Goal: Transaction & Acquisition: Purchase product/service

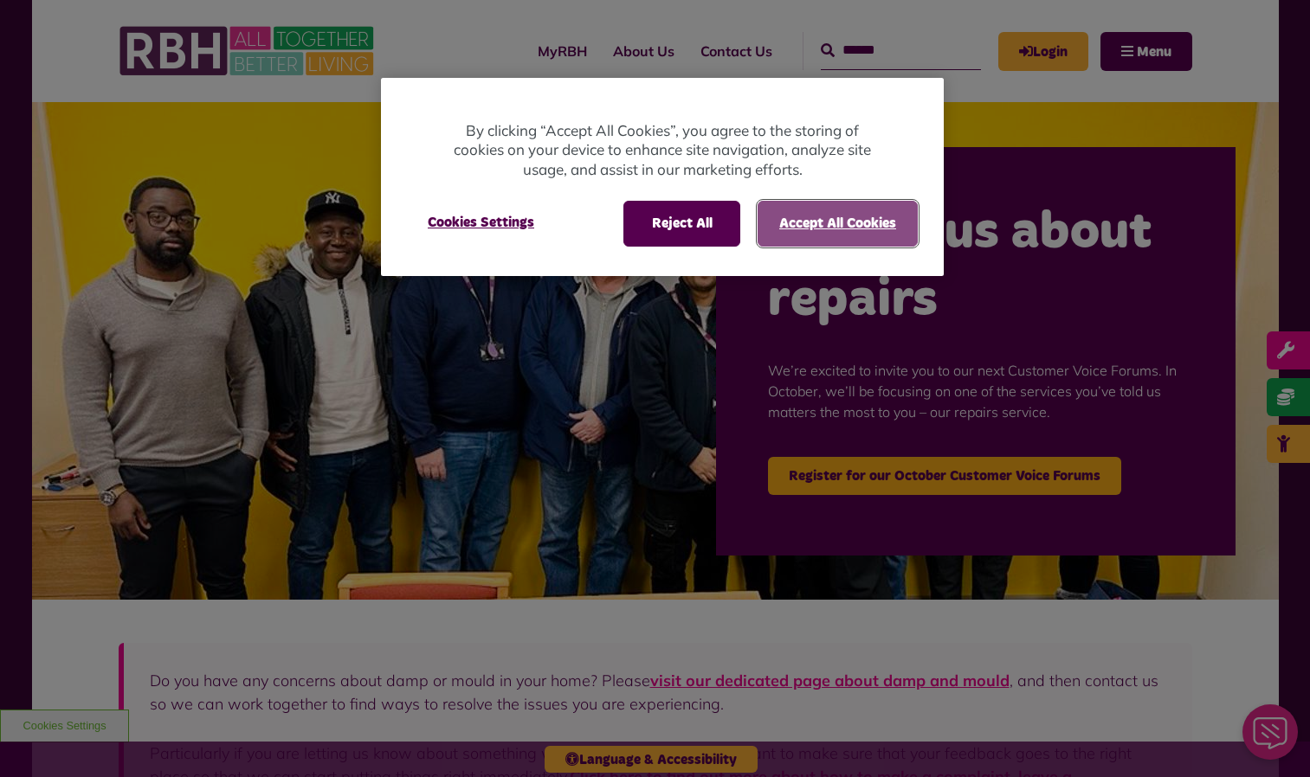
click at [864, 222] on button "Accept All Cookies" at bounding box center [837, 223] width 160 height 45
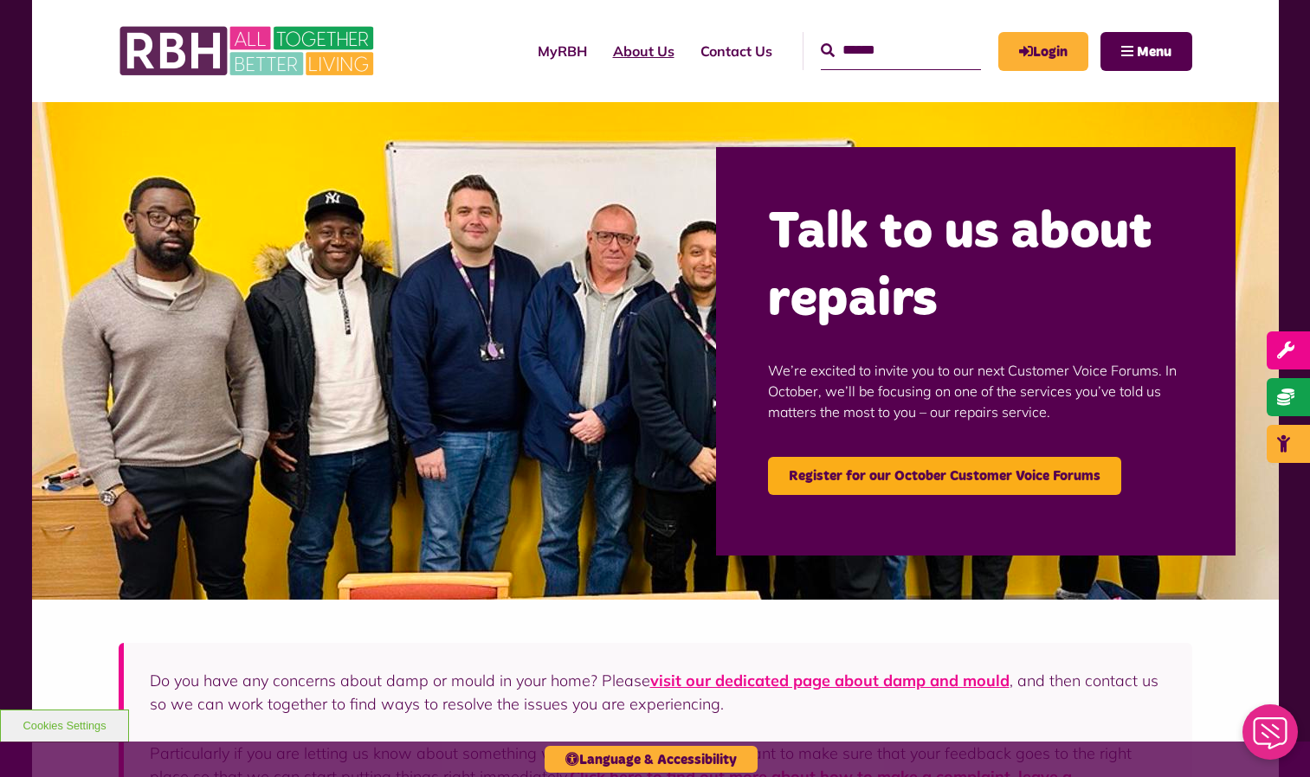
click at [602, 48] on link "About Us" at bounding box center [643, 51] width 87 height 47
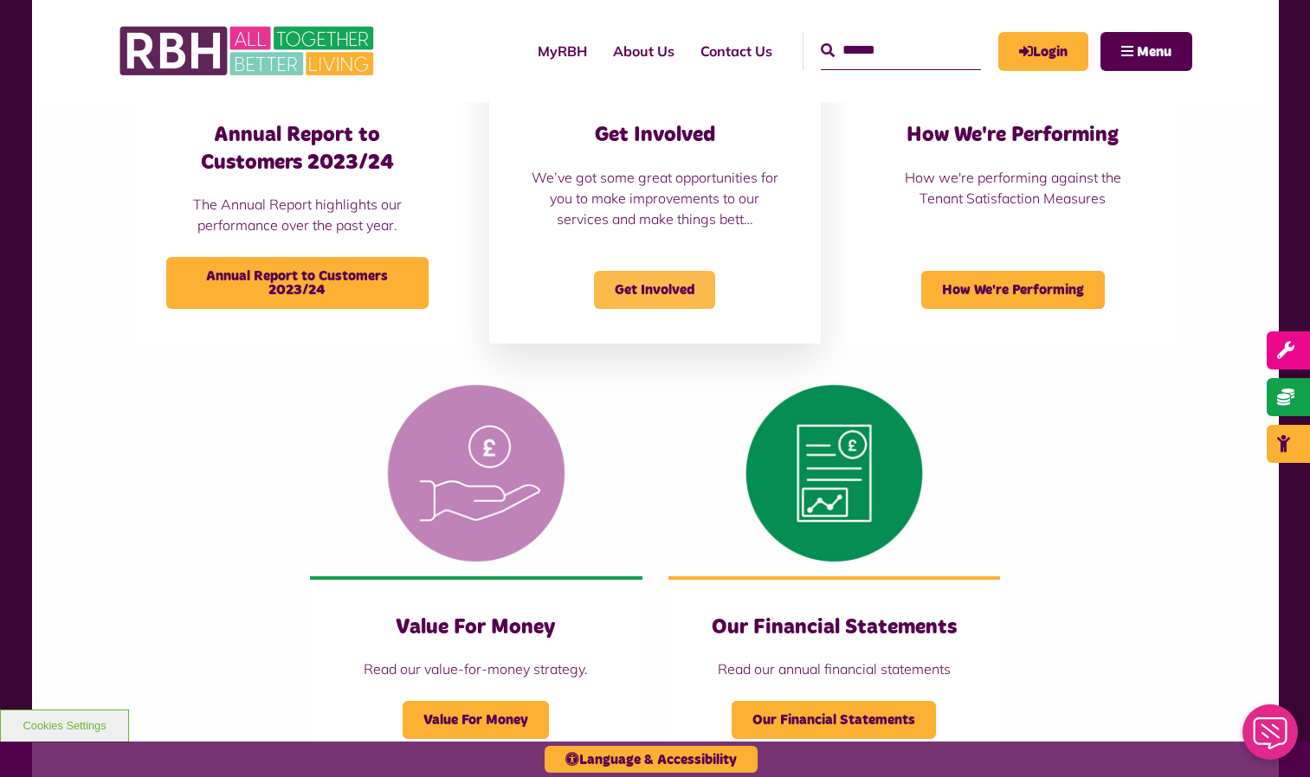
scroll to position [1298, 0]
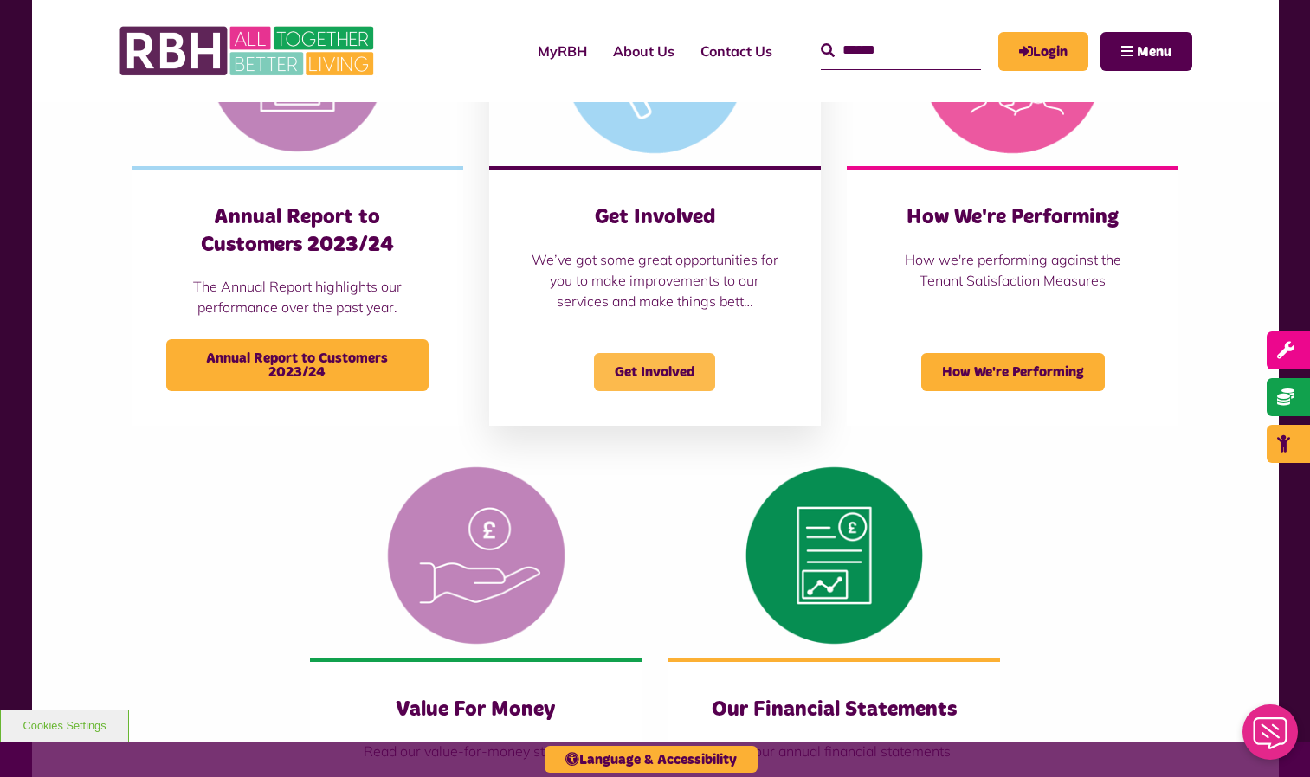
click at [666, 377] on span "Get Involved" at bounding box center [654, 372] width 121 height 38
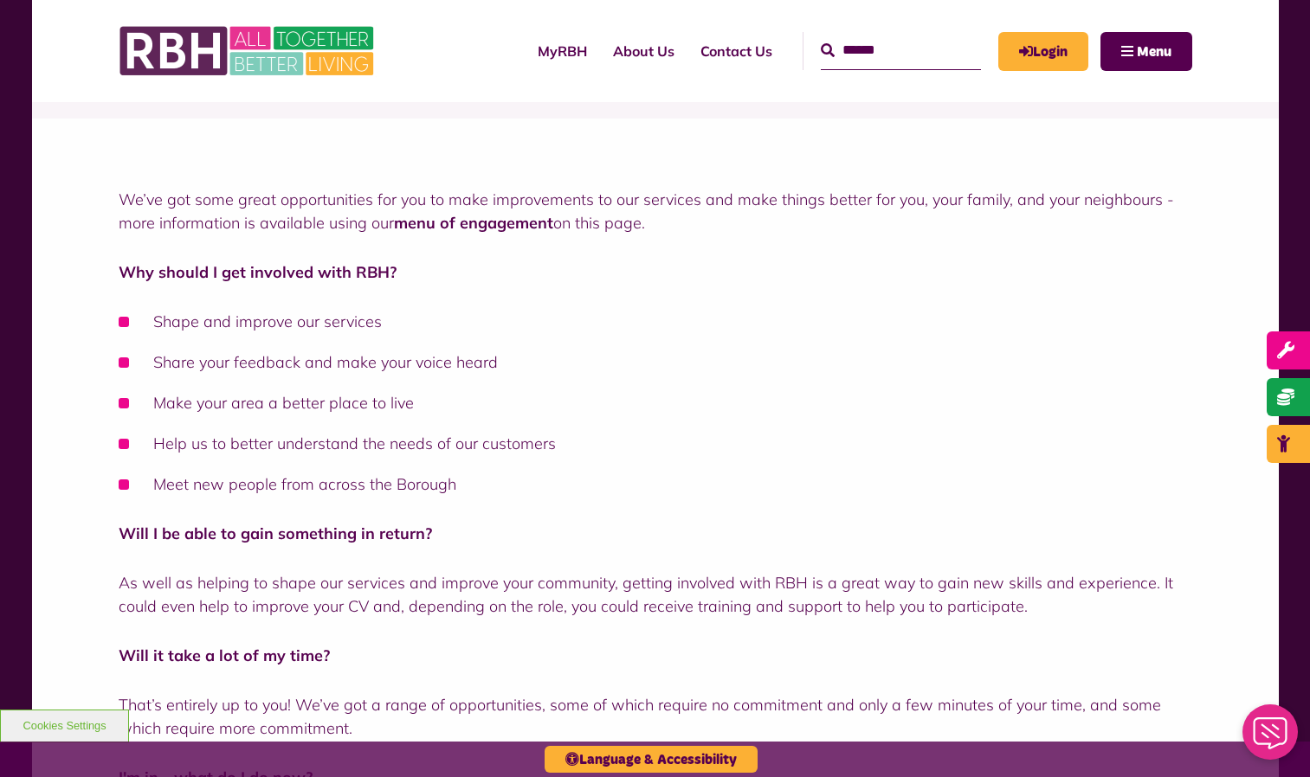
scroll to position [346, 0]
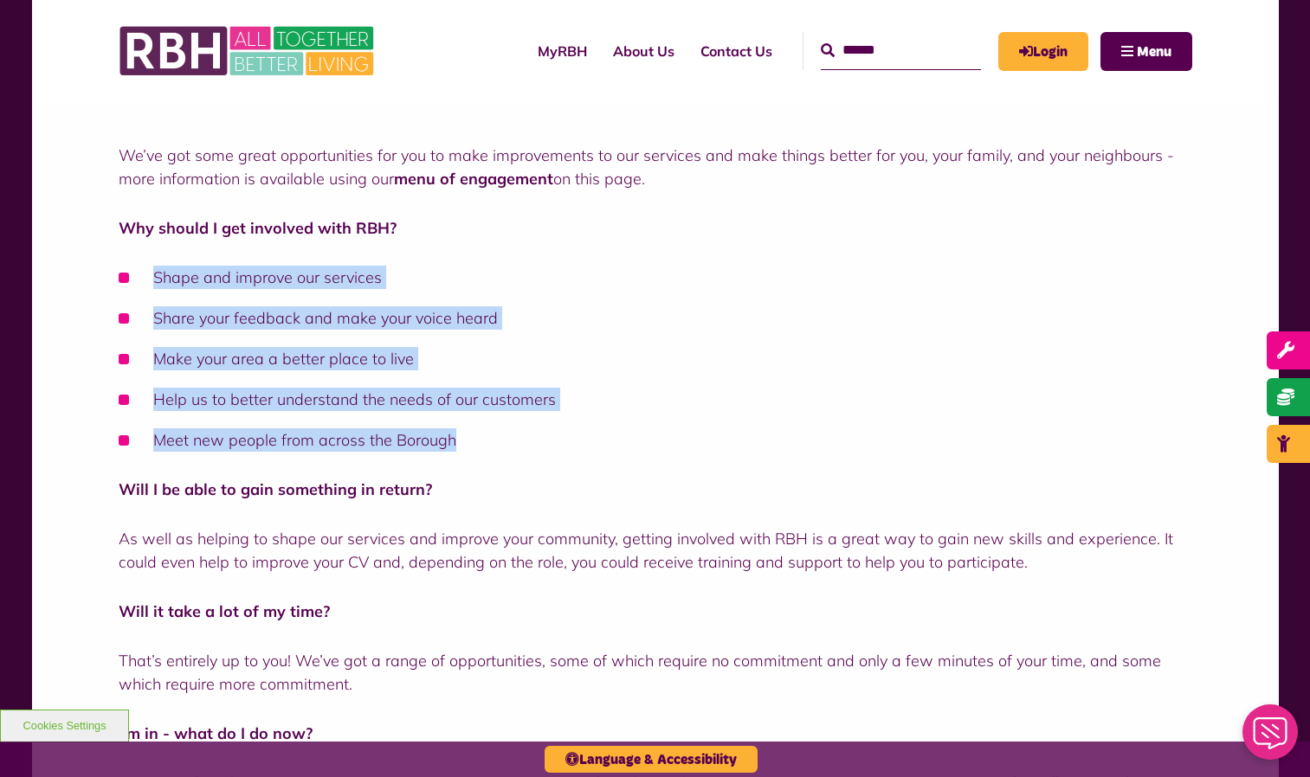
drag, startPoint x: 157, startPoint y: 276, endPoint x: 474, endPoint y: 441, distance: 358.1
click at [474, 441] on ul "Shape and improve our services Share your feedback and make your voice heard Ma…" at bounding box center [655, 359] width 1073 height 186
copy ul "Shape and improve our services Share your feedback and make your voice heard Ma…"
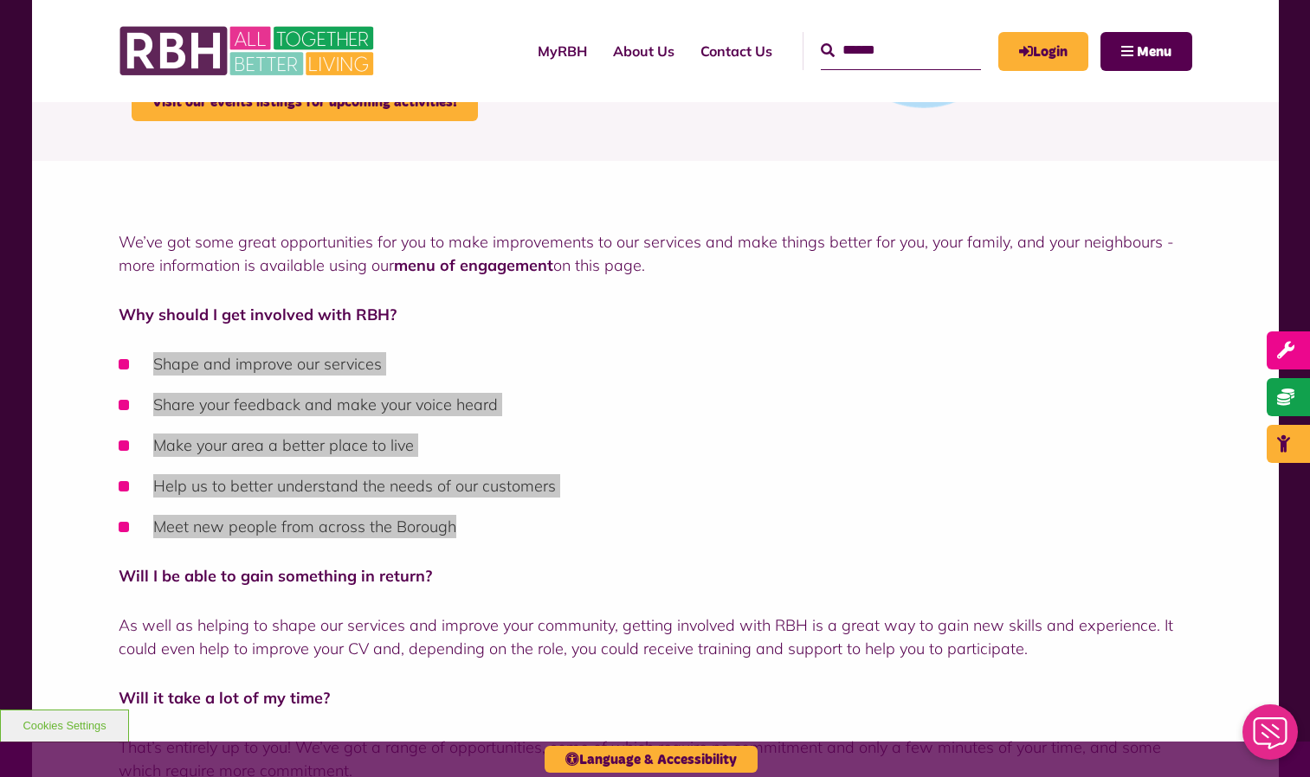
scroll to position [0, 0]
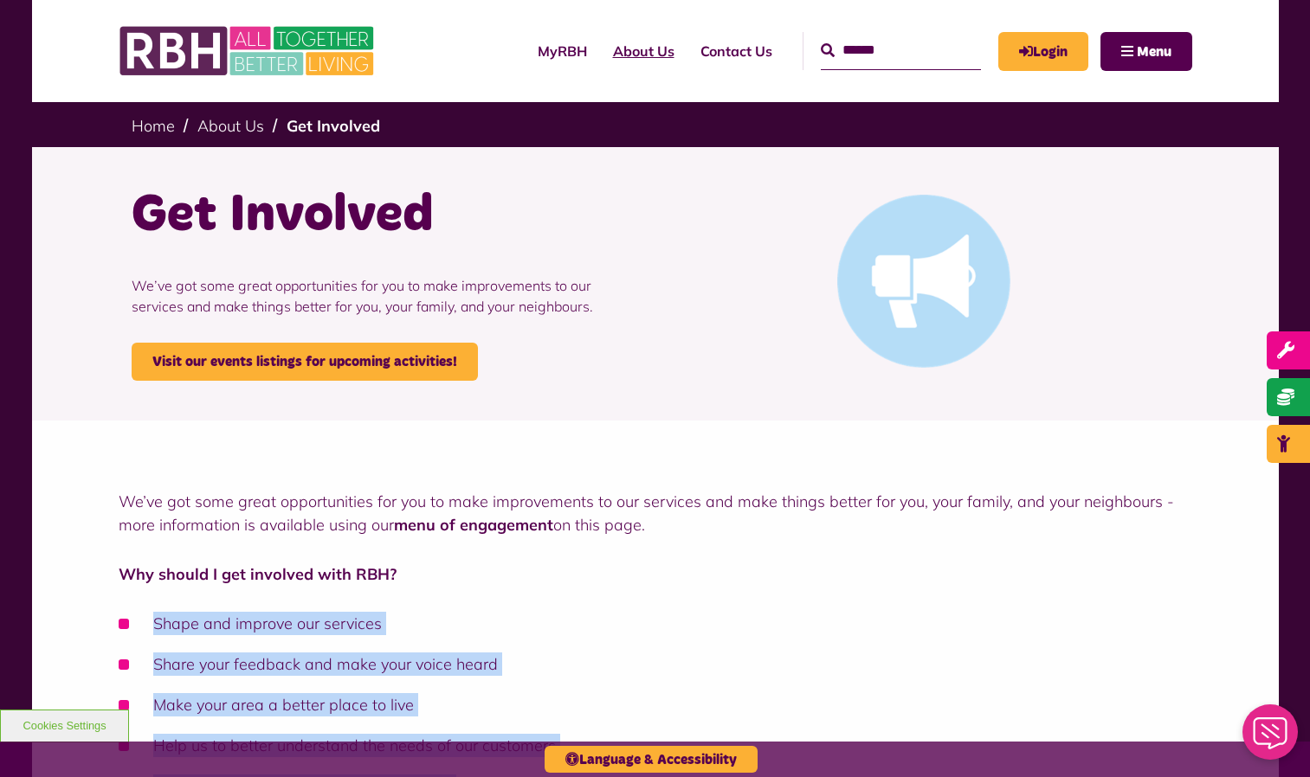
click at [609, 63] on link "About Us" at bounding box center [643, 51] width 87 height 47
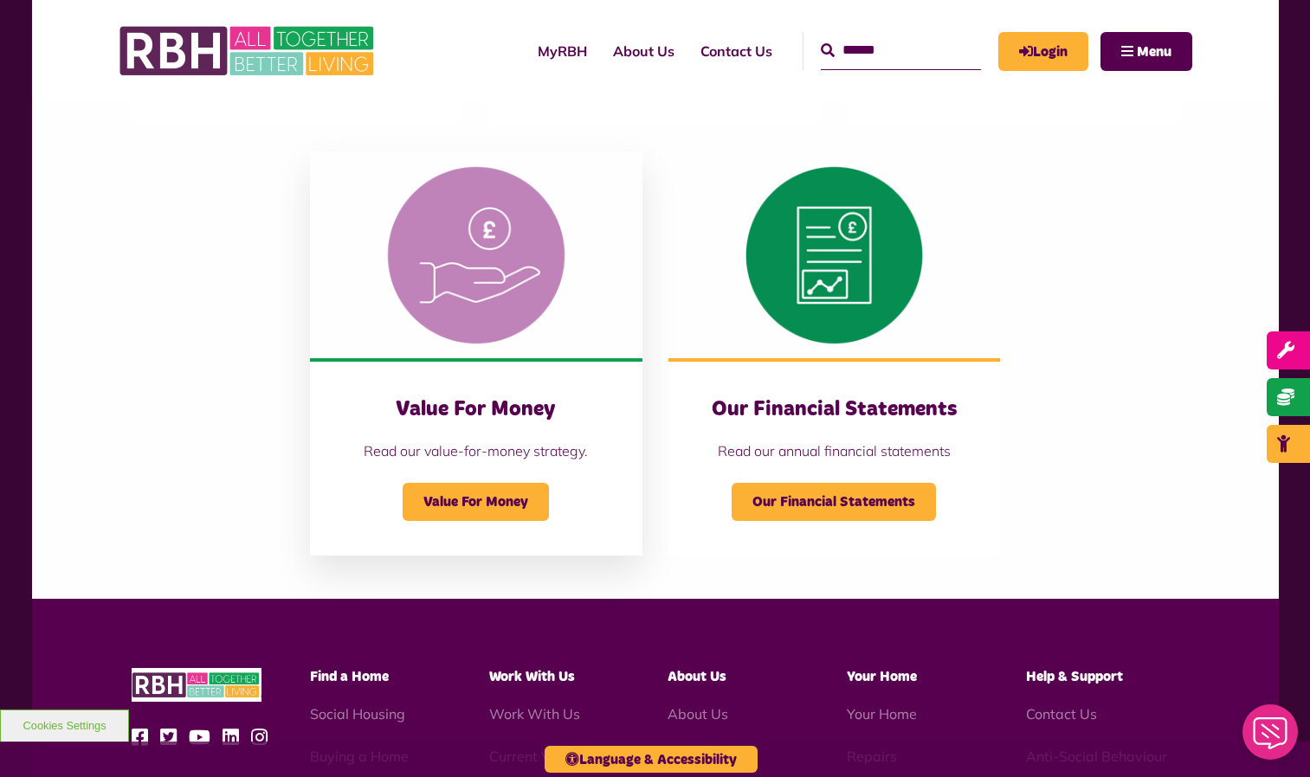
scroll to position [1645, 0]
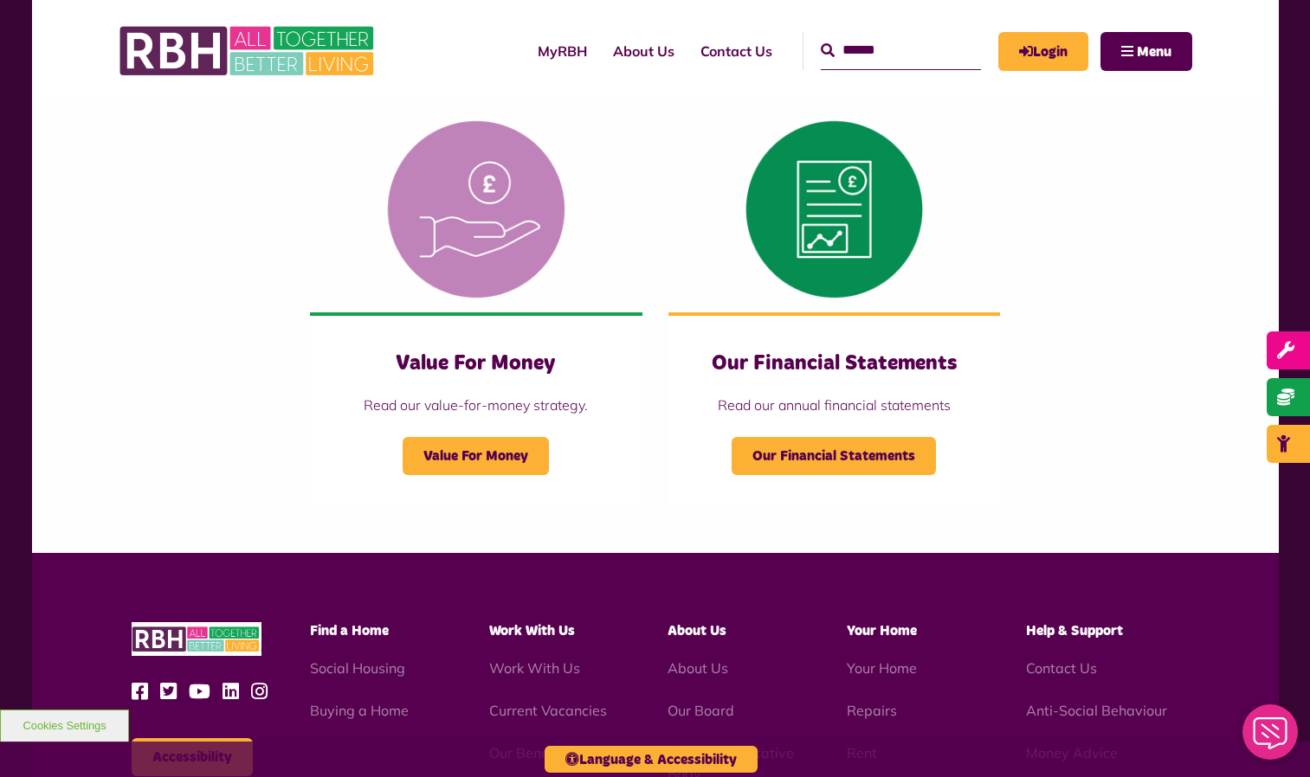
click at [1107, 628] on span "Help & Support" at bounding box center [1074, 631] width 97 height 14
click at [1087, 637] on span "Help & Support" at bounding box center [1074, 631] width 97 height 14
click at [1085, 629] on span "Help & Support" at bounding box center [1074, 631] width 97 height 14
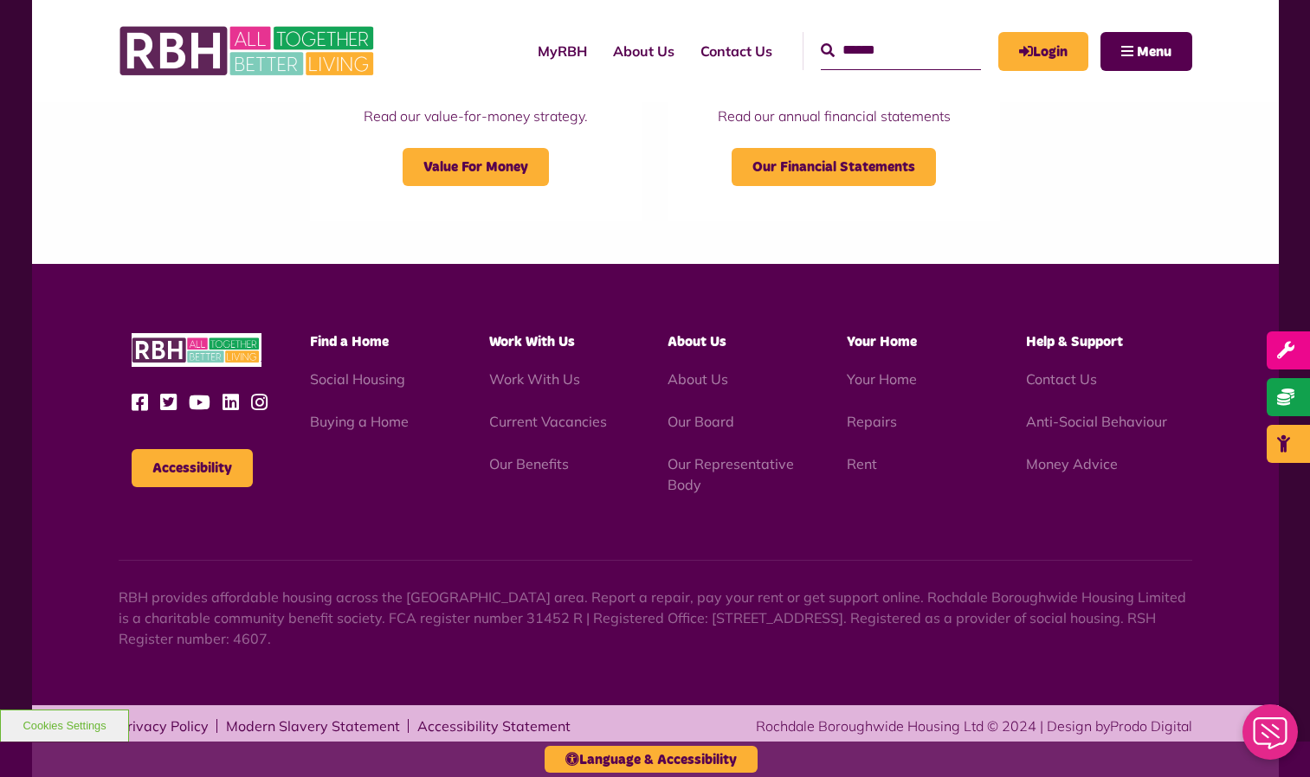
click at [1114, 340] on span "Help & Support" at bounding box center [1074, 342] width 97 height 14
click at [1062, 422] on link "Anti-Social Behaviour" at bounding box center [1096, 421] width 141 height 17
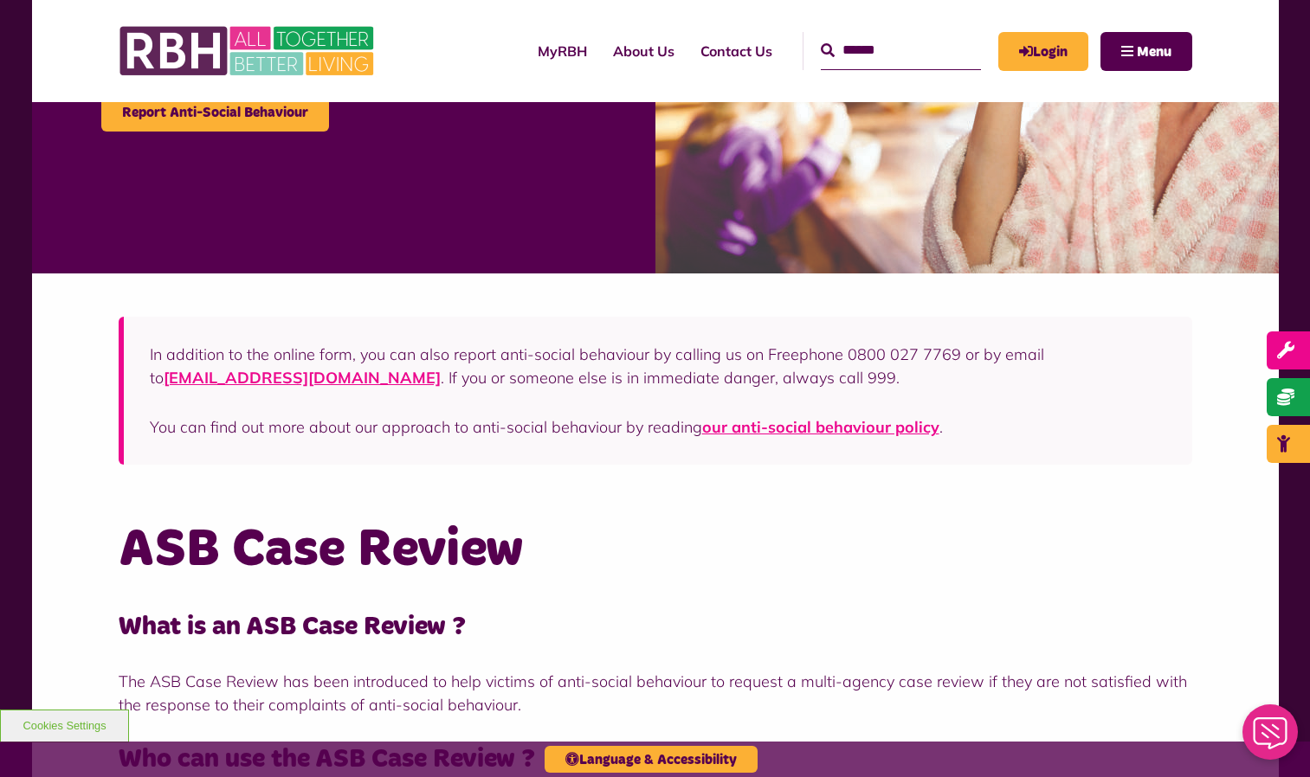
scroll to position [866, 0]
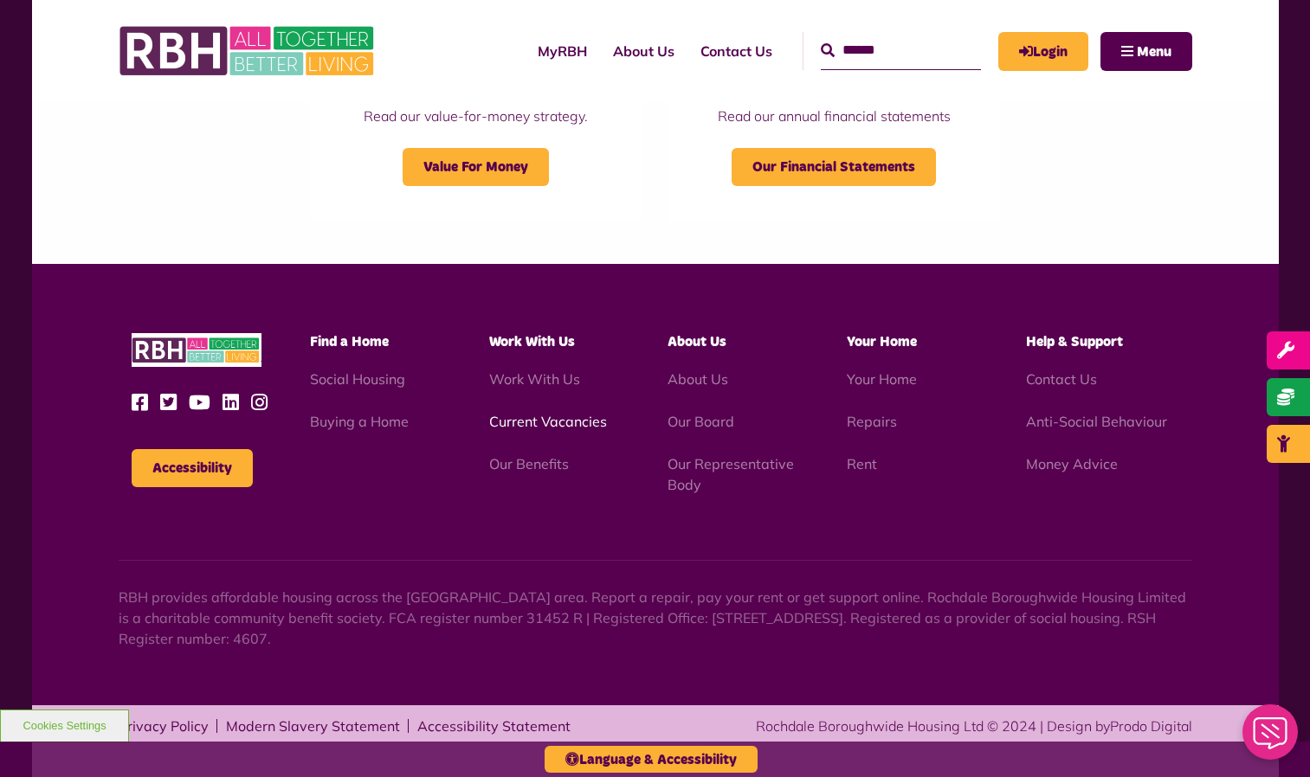
click at [531, 416] on link "Current Vacancies" at bounding box center [548, 421] width 118 height 17
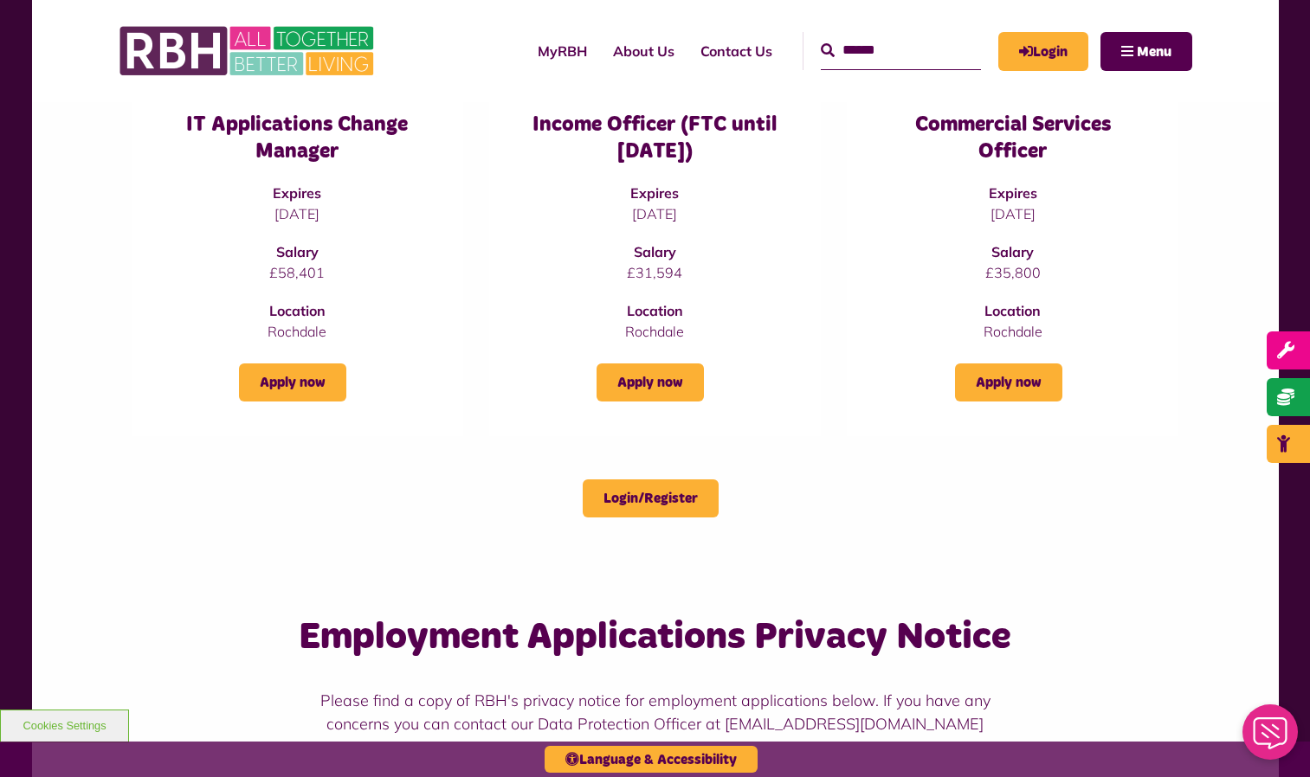
scroll to position [260, 0]
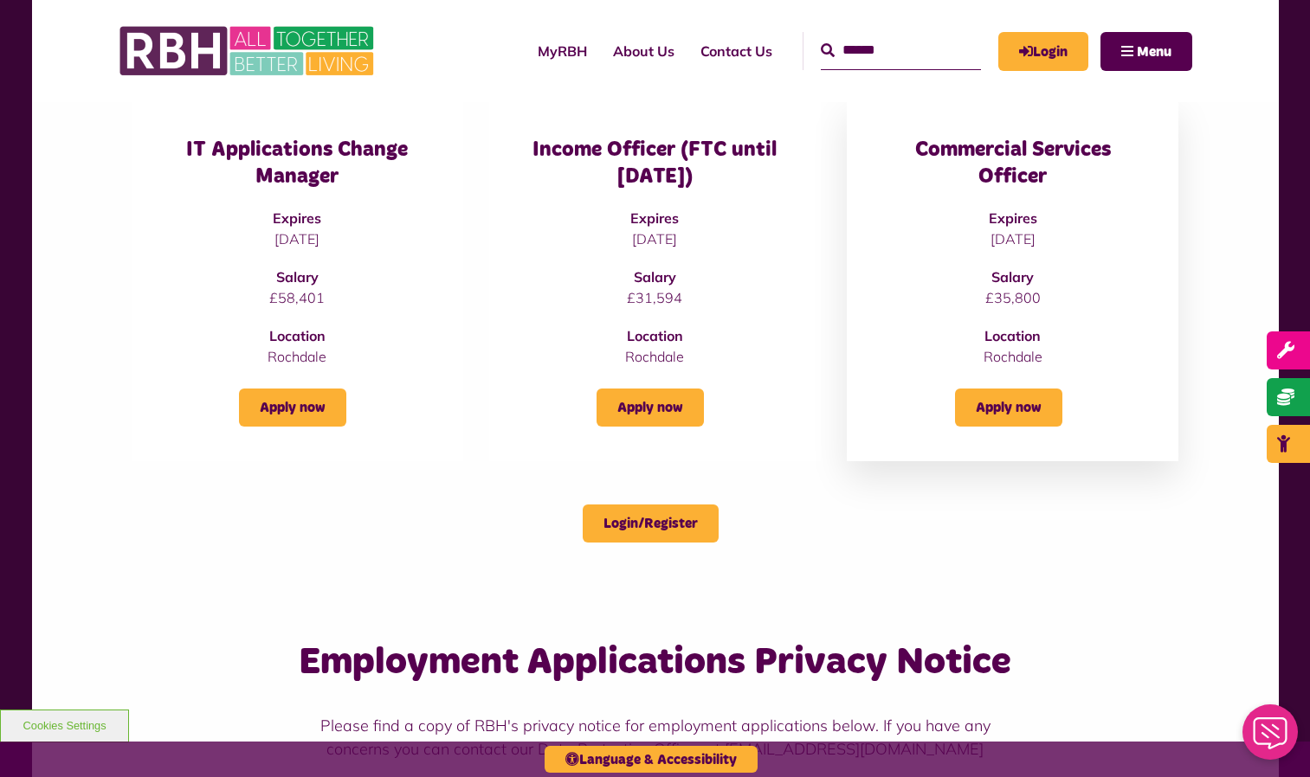
click at [1025, 179] on h3 "Commercial Services Officer" at bounding box center [1012, 164] width 262 height 54
click at [1021, 411] on link "Apply now" at bounding box center [1008, 408] width 107 height 38
